Goal: Complete application form

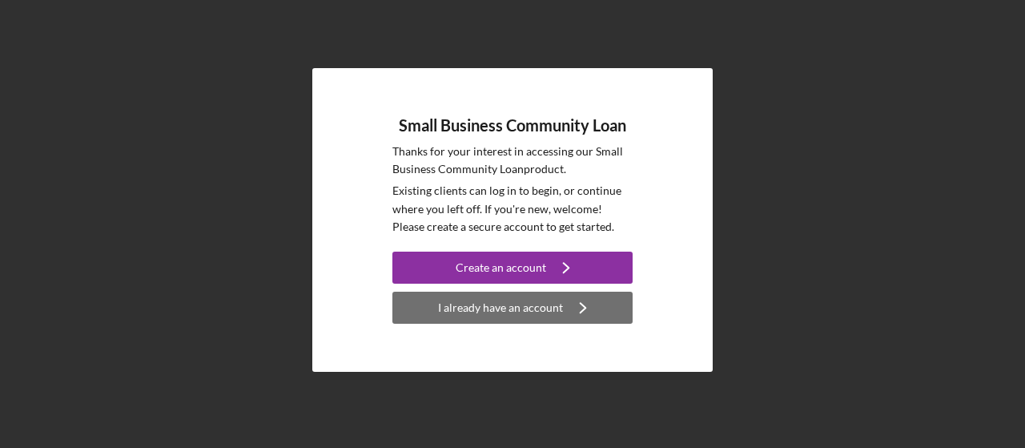
click at [486, 307] on div "I already have an account" at bounding box center [500, 307] width 125 height 32
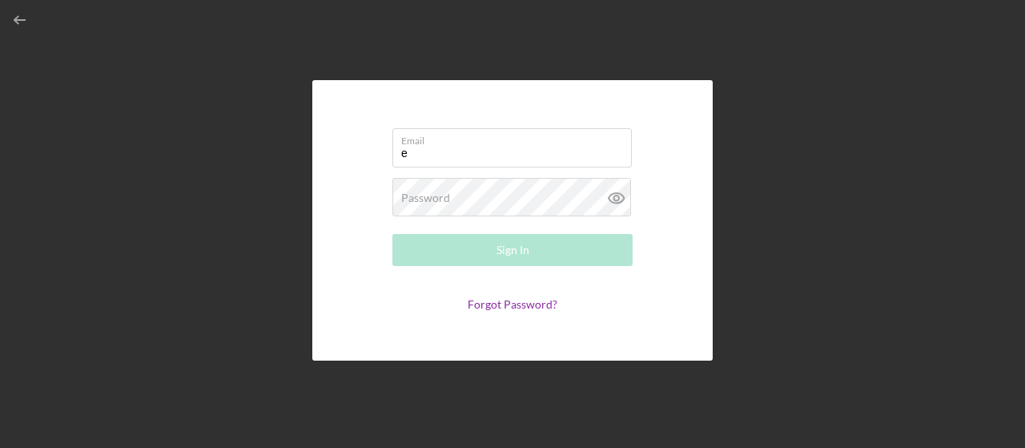
type input "[EMAIL_ADDRESS][DOMAIN_NAME]"
click at [503, 195] on div "Password Required" at bounding box center [512, 198] width 240 height 40
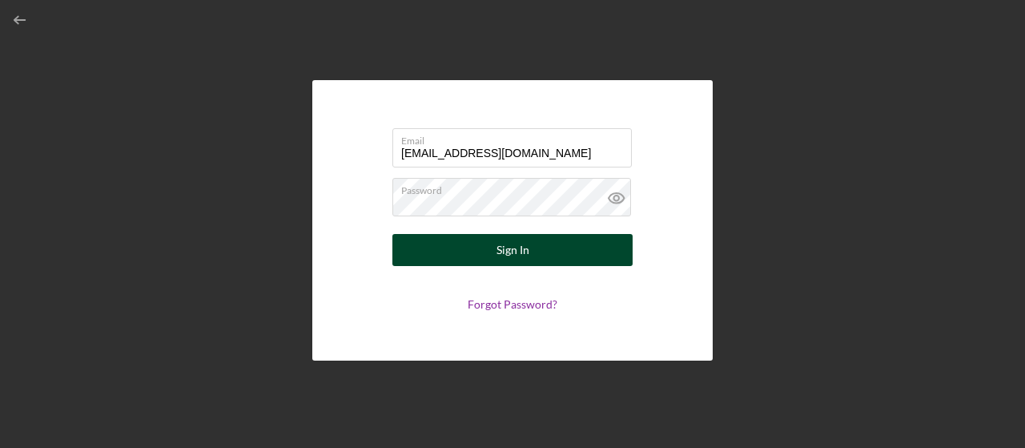
click at [517, 249] on div "Sign In" at bounding box center [512, 250] width 33 height 32
